Goal: Task Accomplishment & Management: Use online tool/utility

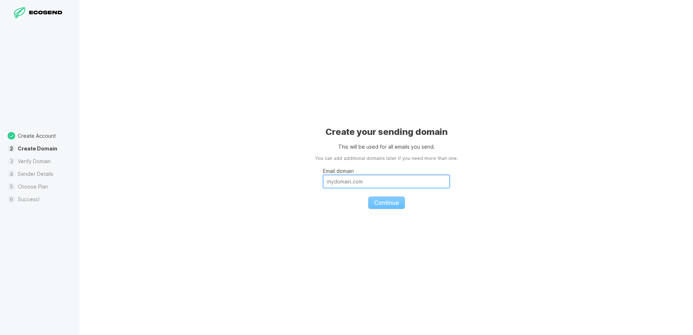
click at [363, 180] on input "Email domain" at bounding box center [386, 181] width 127 height 13
click at [304, 201] on div "Create your sending domain This will be used for all emails you send. You can a…" at bounding box center [387, 167] width 614 height 335
click at [346, 182] on input "Email domain" at bounding box center [386, 181] width 127 height 13
type input "[DOMAIN_NAME]"
click at [384, 204] on span "Continue" at bounding box center [386, 202] width 25 height 7
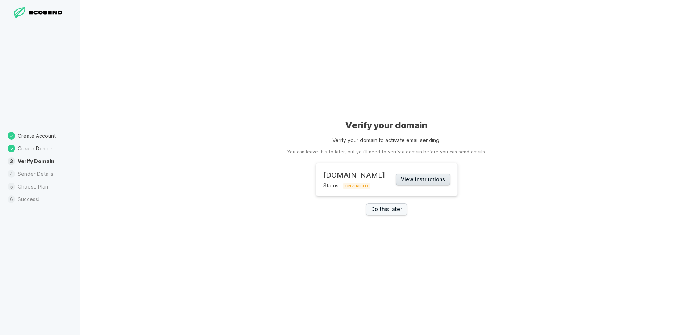
click at [419, 182] on button "View instructions" at bounding box center [423, 180] width 54 height 12
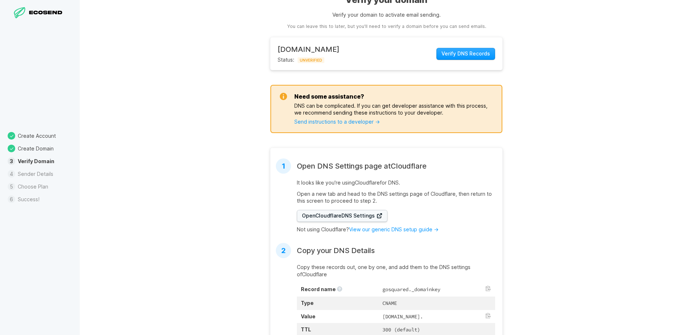
scroll to position [36, 0]
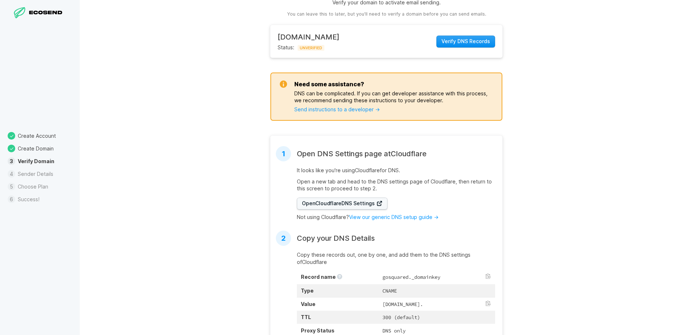
click at [463, 40] on span "Verify DNS Records" at bounding box center [466, 41] width 49 height 7
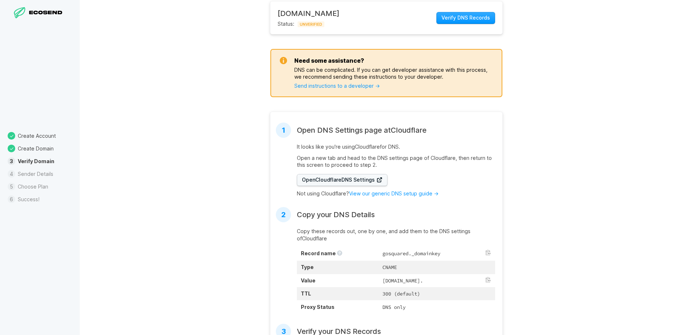
scroll to position [73, 0]
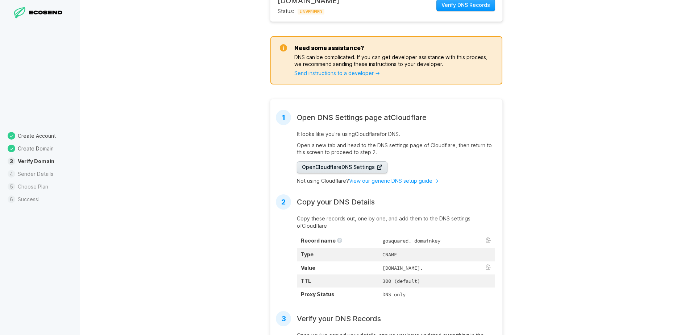
click at [364, 168] on span "Open Cloudflare DNS Settings" at bounding box center [342, 167] width 81 height 7
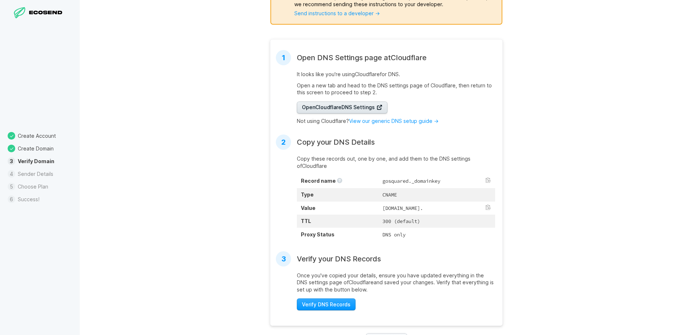
scroll to position [145, 0]
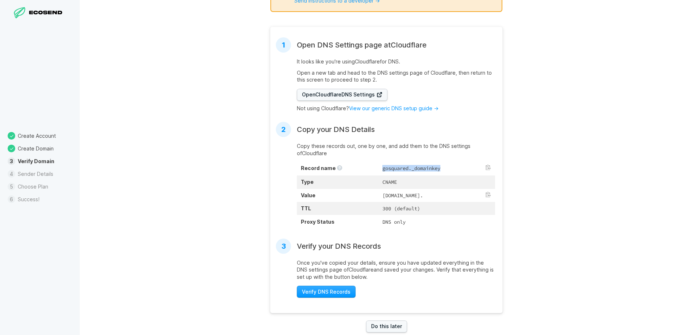
drag, startPoint x: 349, startPoint y: 169, endPoint x: 410, endPoint y: 170, distance: 60.6
click at [410, 170] on td "gosquared._domainkey" at bounding box center [437, 169] width 117 height 14
drag, startPoint x: 410, startPoint y: 170, endPoint x: 361, endPoint y: 167, distance: 49.0
copy td "gosquared._domainkey"
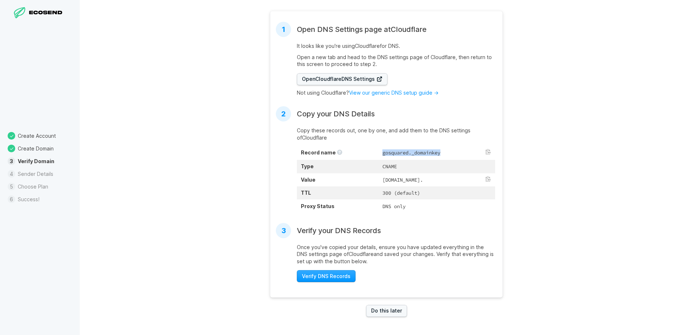
scroll to position [0, 0]
